Goal: Navigation & Orientation: Find specific page/section

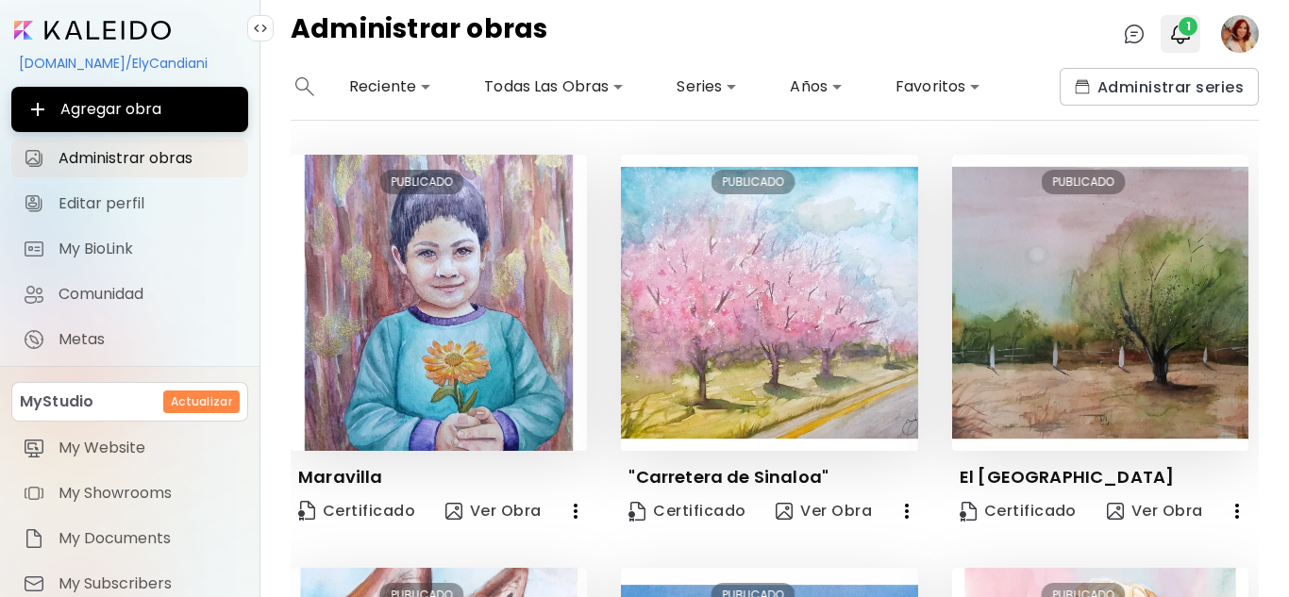
click at [1183, 43] on img "button" at bounding box center [1180, 34] width 23 height 23
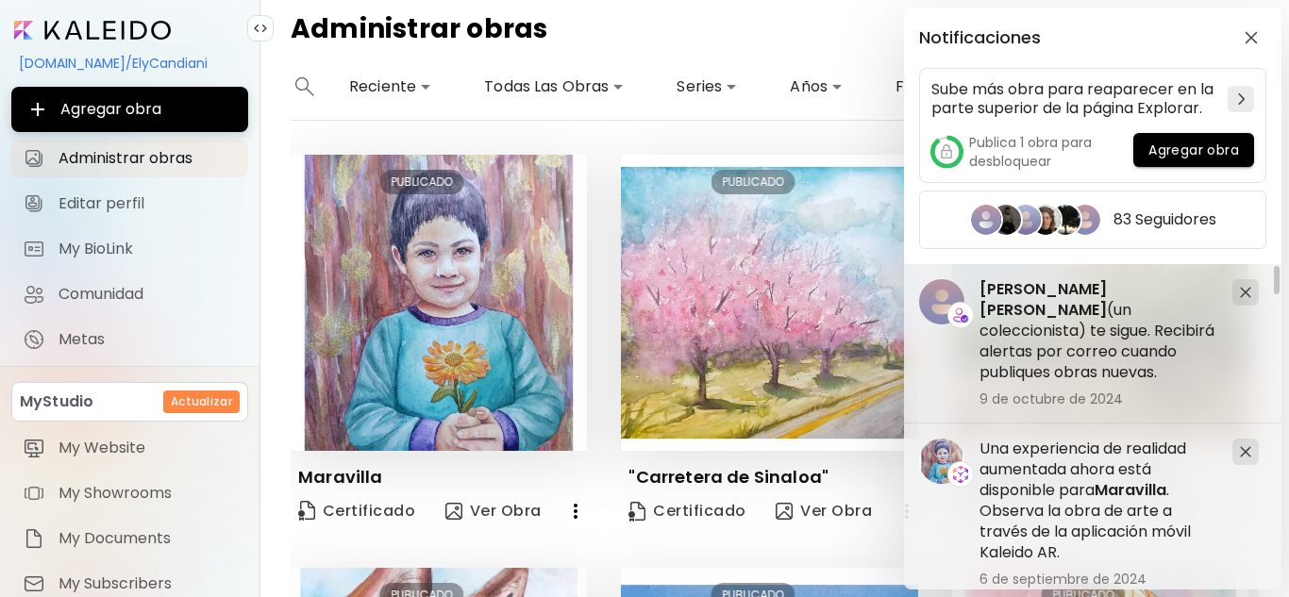
click at [807, 143] on div "Notificaciones Sube más obra para reaparecer en la parte superior de la página …" at bounding box center [644, 298] width 1289 height 597
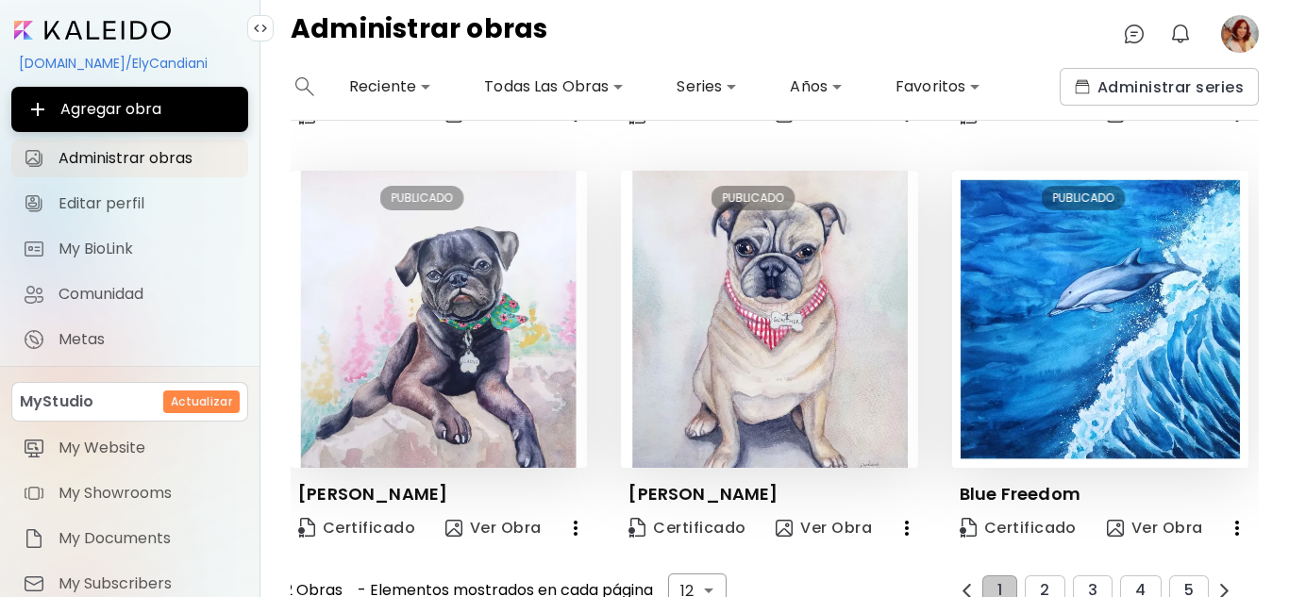
scroll to position [1246, 0]
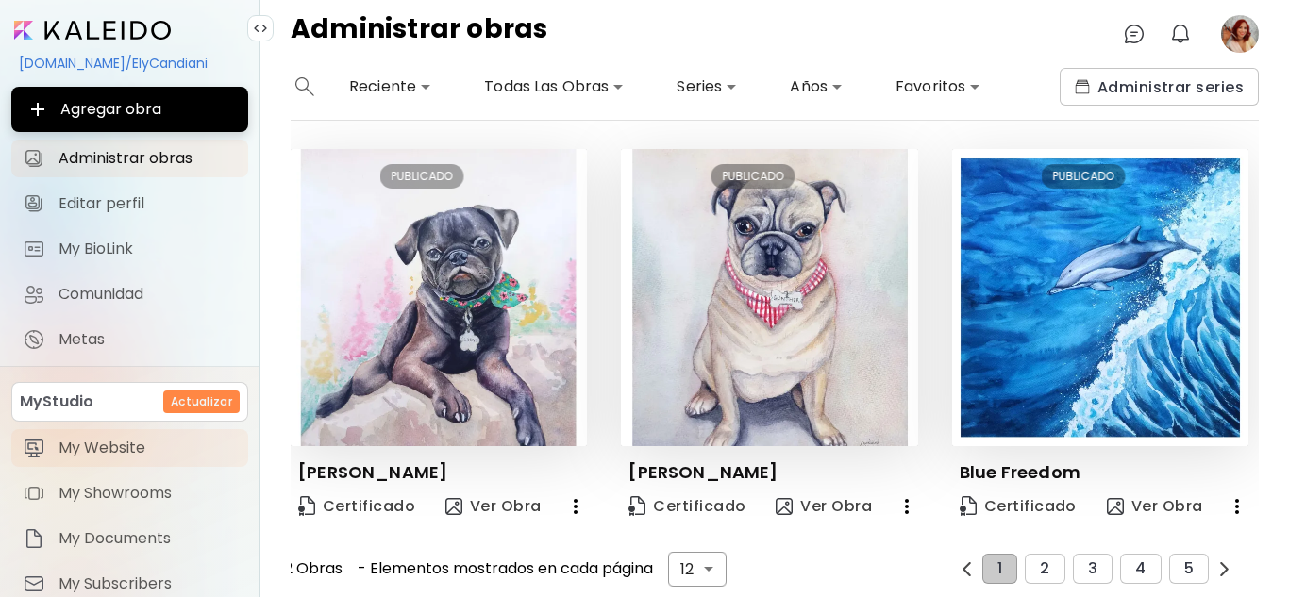
click at [127, 463] on link "My Website" at bounding box center [129, 448] width 237 height 38
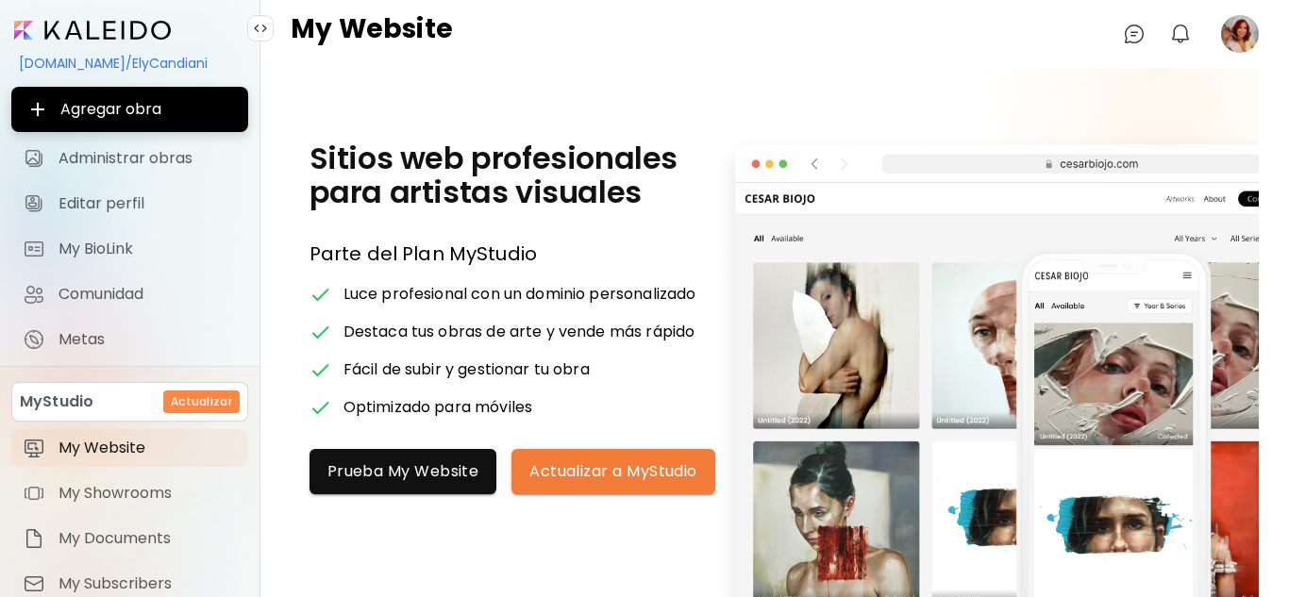
click at [210, 402] on h6 "Actualizar" at bounding box center [201, 401] width 61 height 17
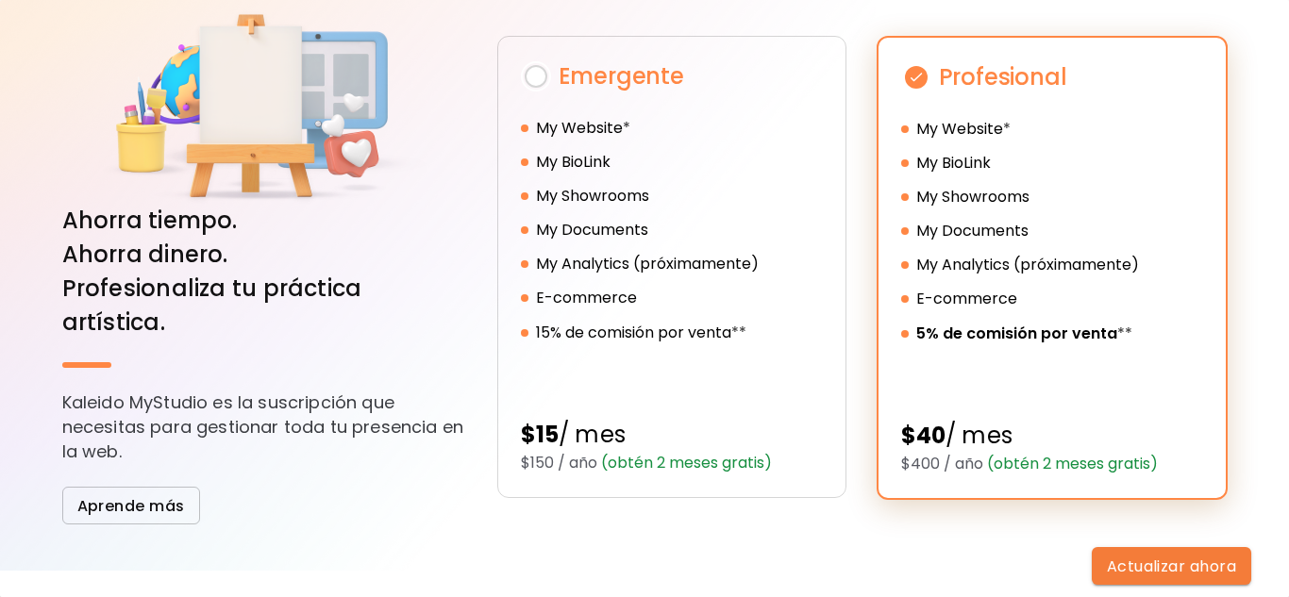
scroll to position [171, 0]
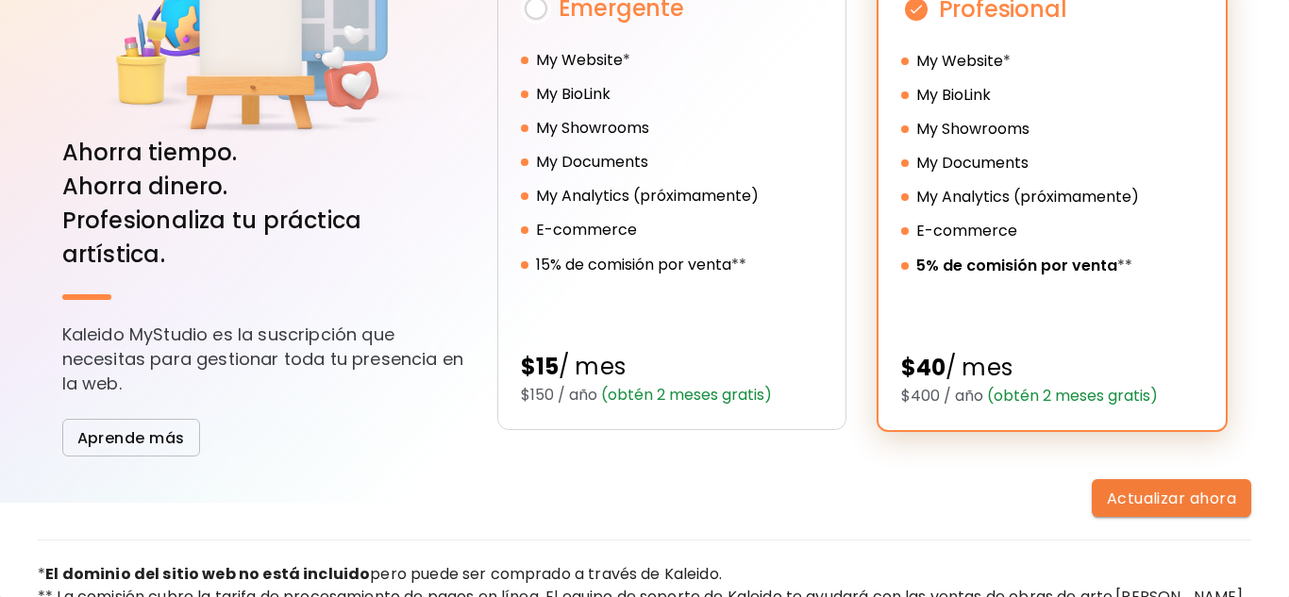
click at [181, 587] on span "[PERSON_NAME] las preguntas frecuentes" at bounding box center [640, 608] width 1205 height 44
click at [142, 428] on span "Aprende más" at bounding box center [131, 438] width 108 height 20
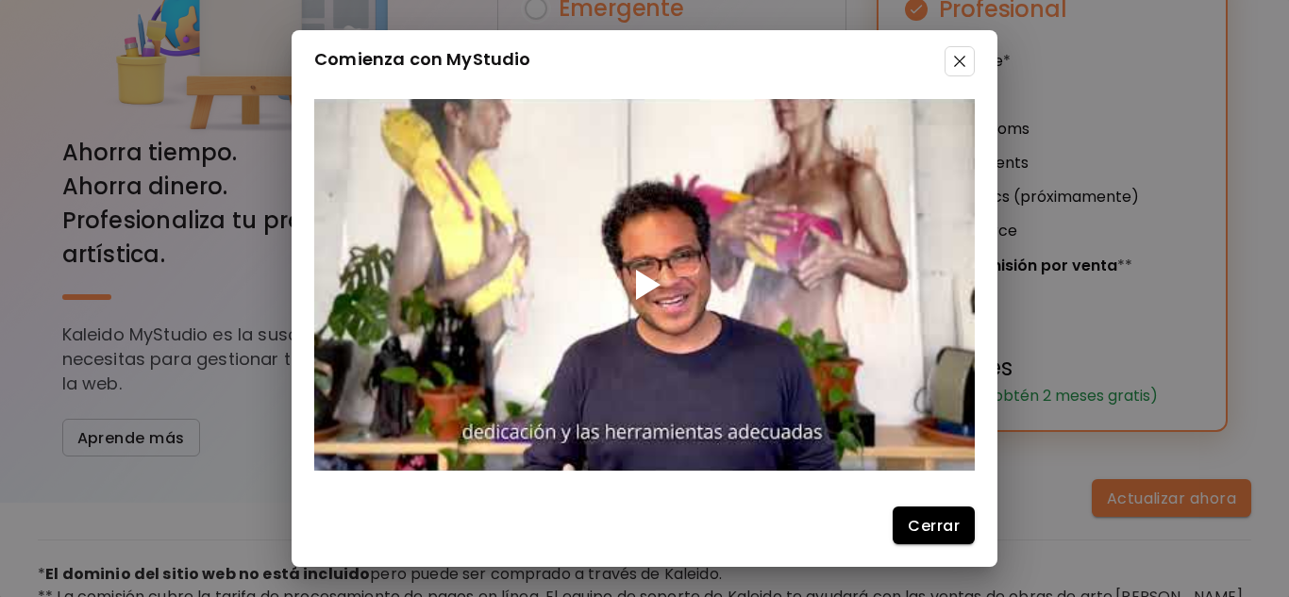
scroll to position [0, 0]
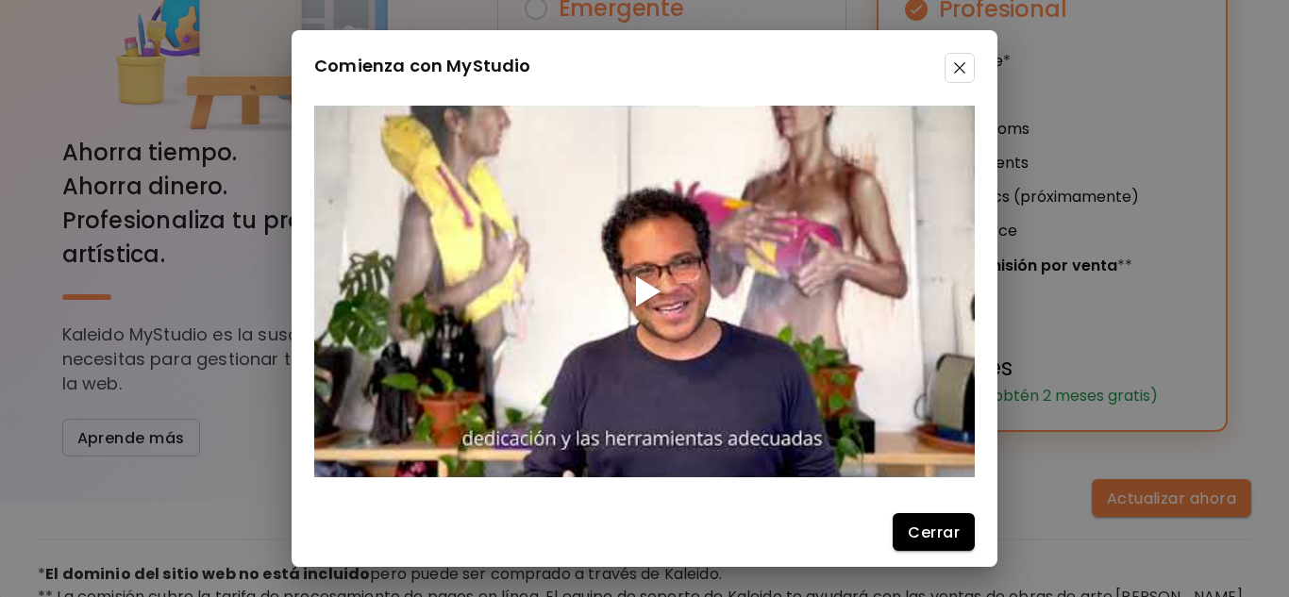
click at [945, 75] on span at bounding box center [959, 68] width 30 height 30
